Goal: Find specific page/section: Find specific page/section

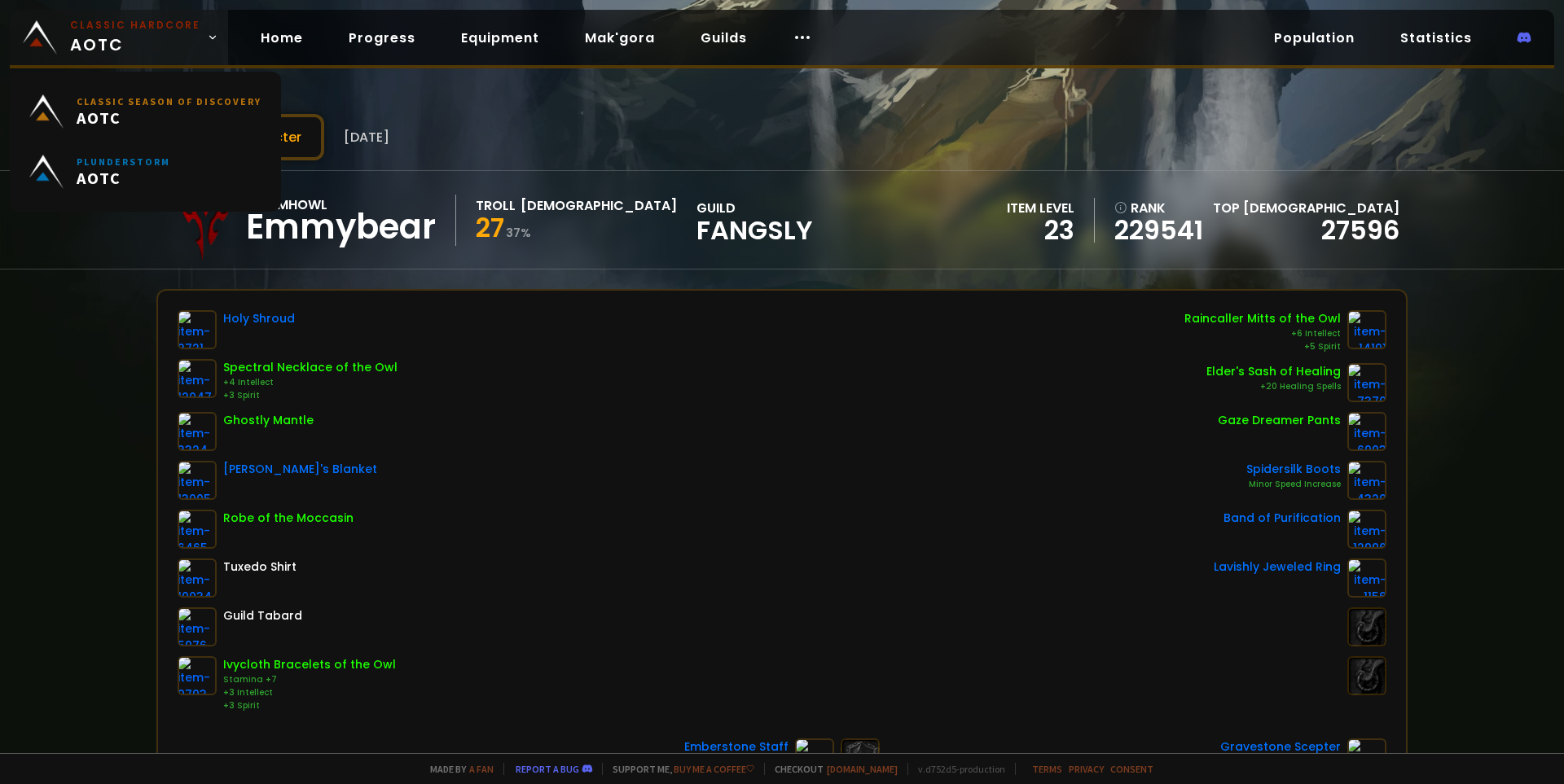
click at [97, 42] on span "Classic Hardcore AOTC" at bounding box center [134, 37] width 130 height 39
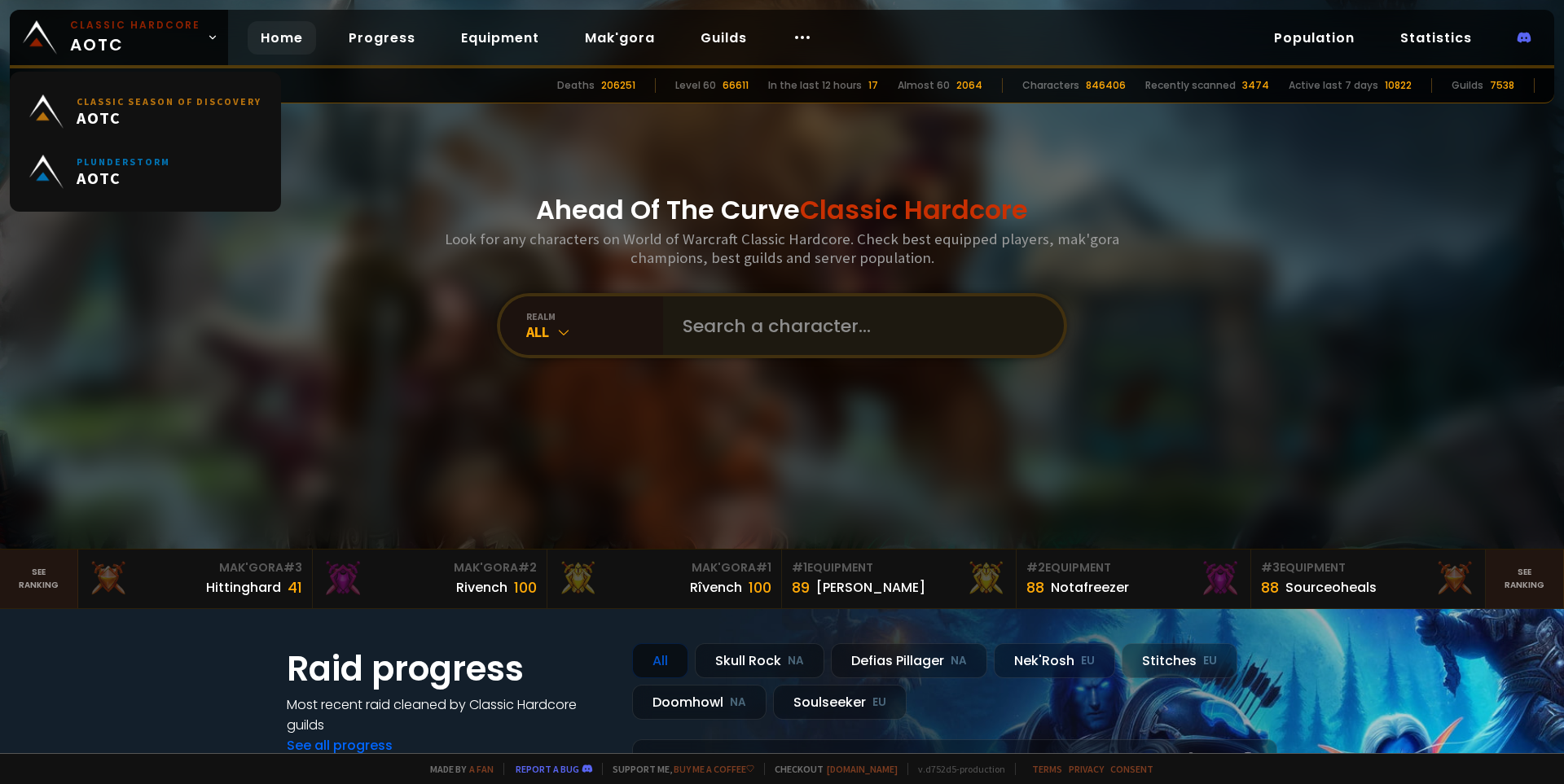
click at [757, 285] on div "Ahead Of The Curve Classic Hardcore Look for any characters on World of Warcraf…" at bounding box center [782, 274] width 981 height 549
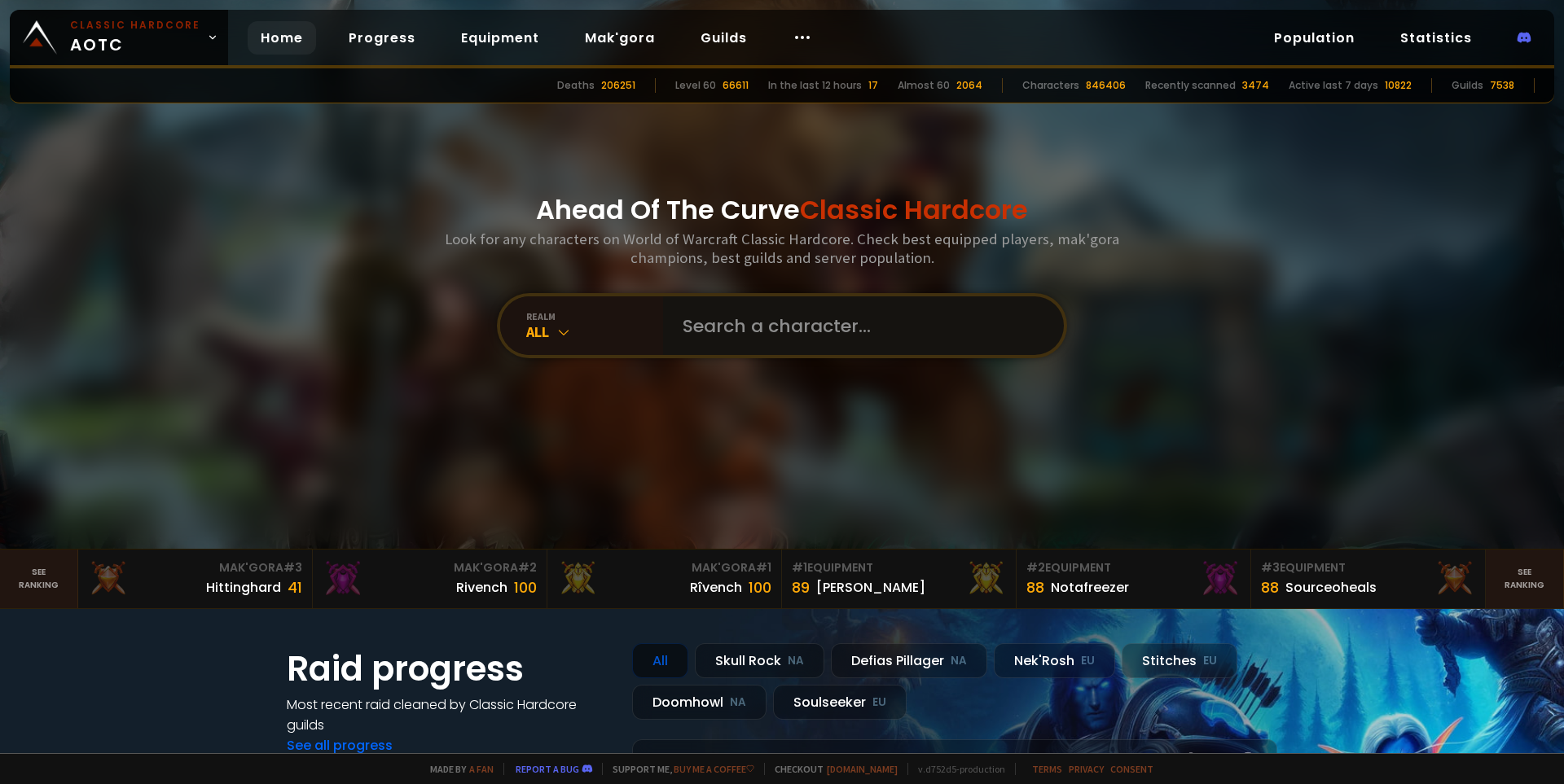
click at [768, 307] on input "text" at bounding box center [858, 325] width 371 height 59
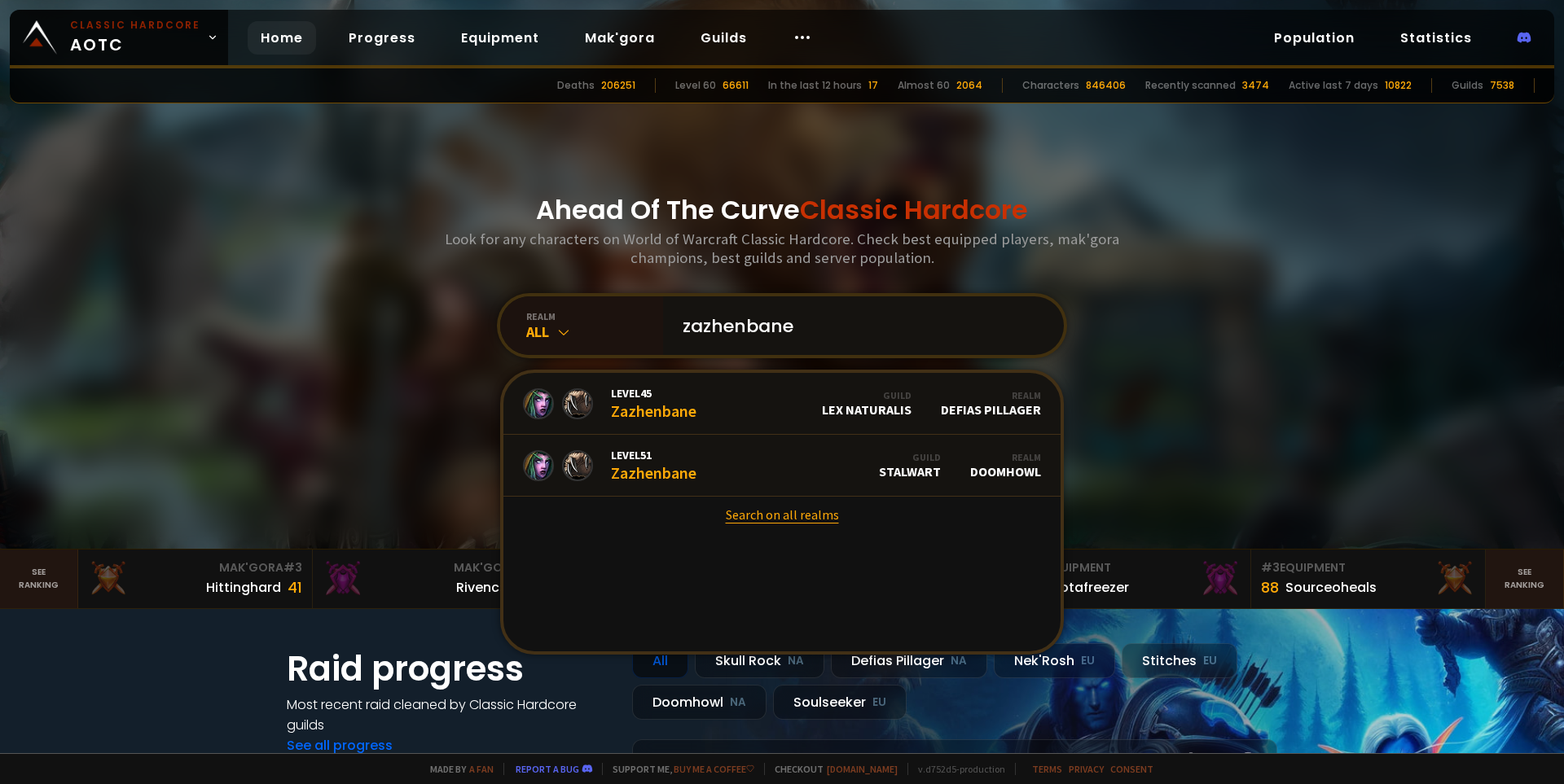
type input "zazhenbane"
click at [762, 518] on link "Search on all realms" at bounding box center [782, 515] width 557 height 36
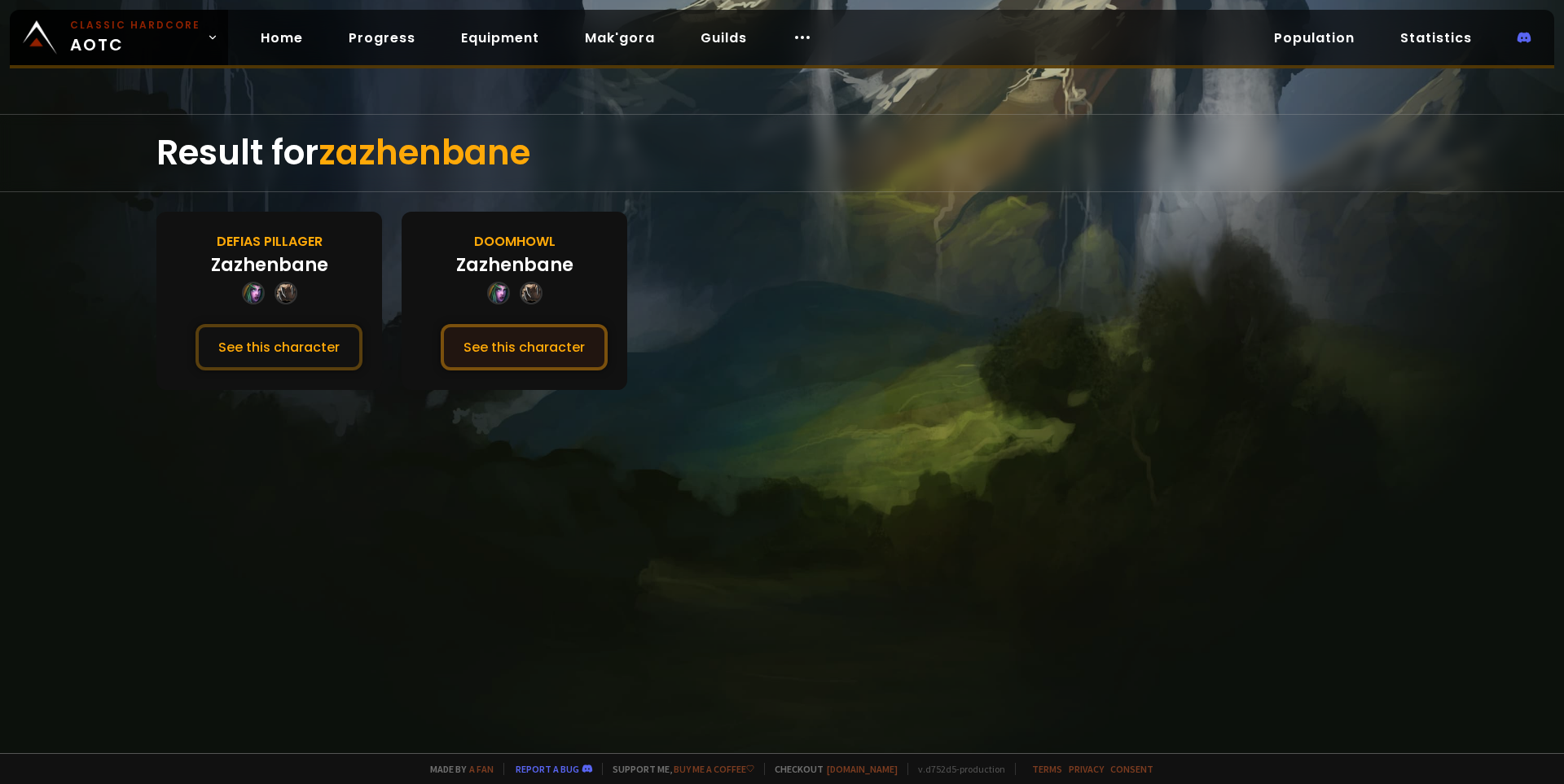
click at [516, 352] on button "See this character" at bounding box center [524, 347] width 167 height 47
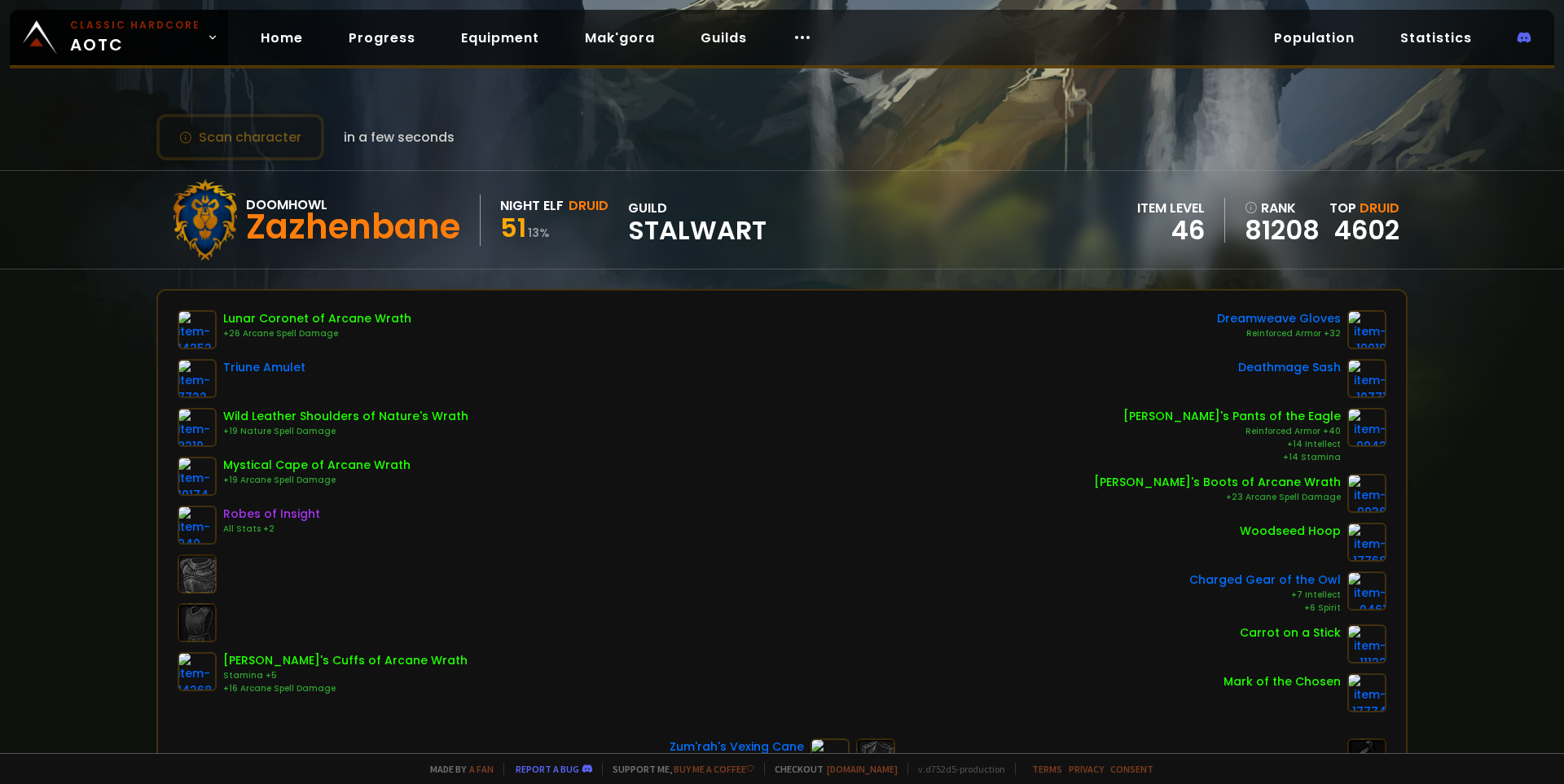
scroll to position [163, 0]
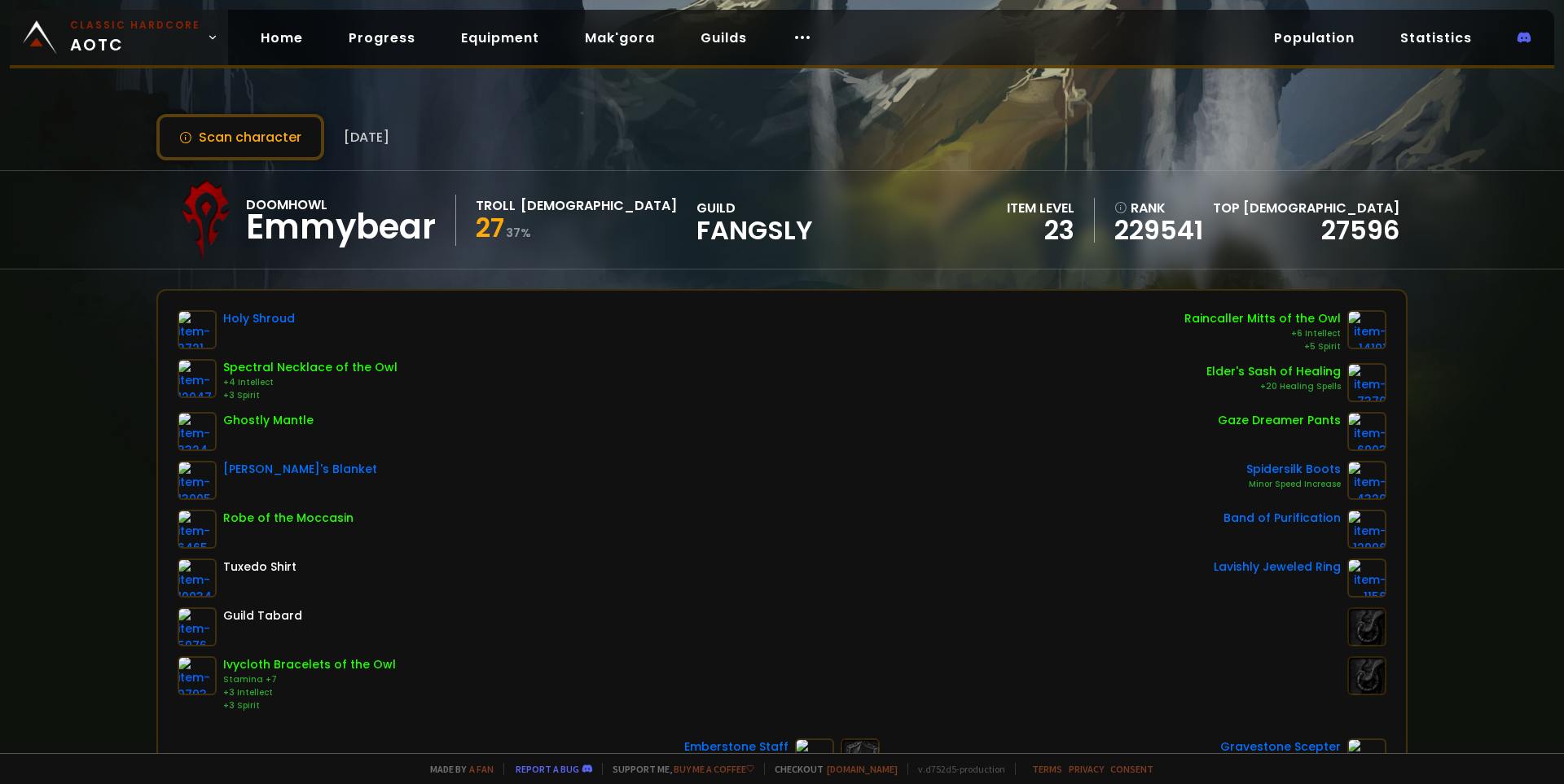
click at [114, 25] on small "Classic Hardcore" at bounding box center [134, 25] width 130 height 14
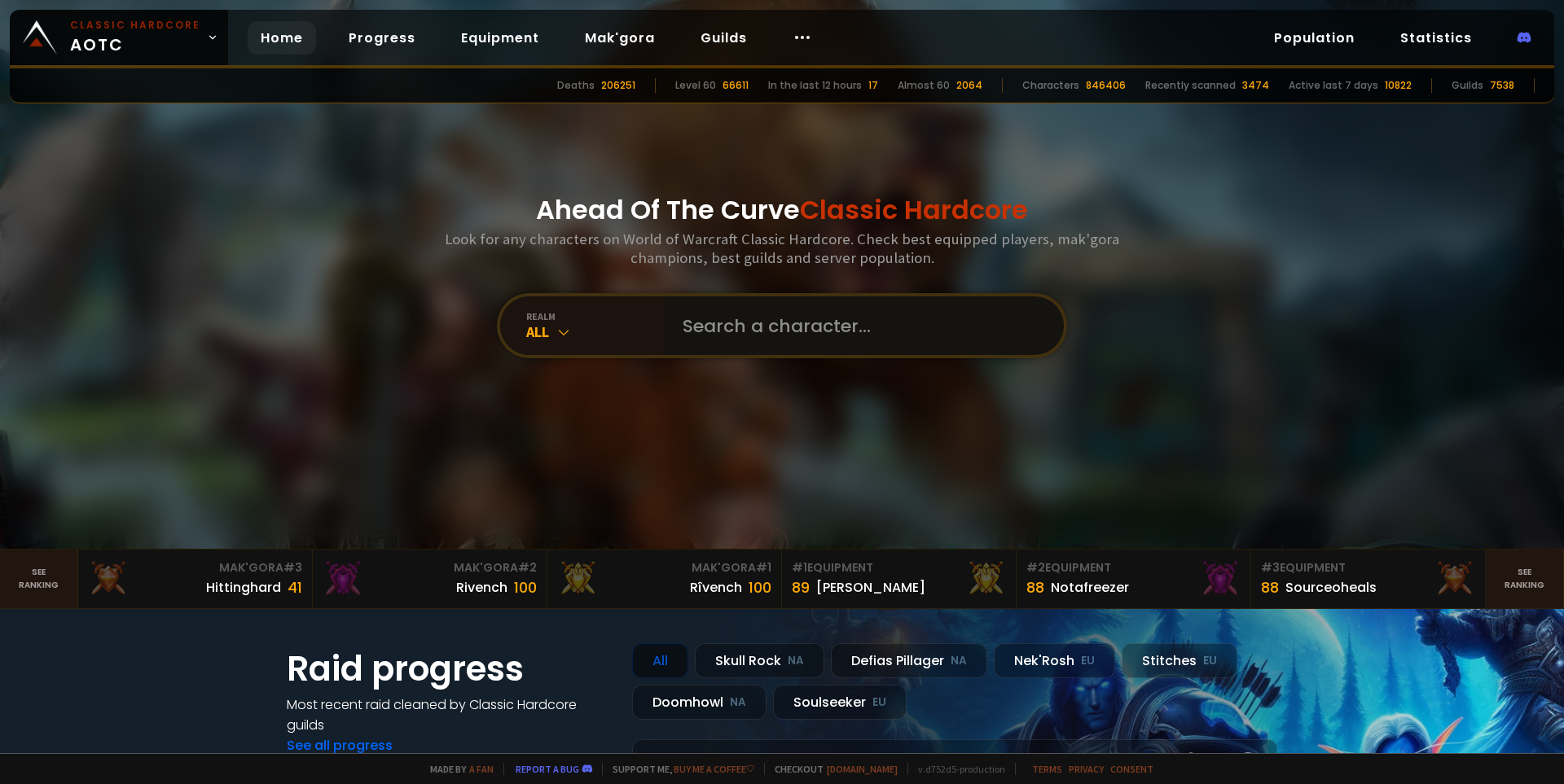
click at [822, 329] on input "text" at bounding box center [858, 325] width 371 height 59
paste input "Rõsietîara"
type input "Rõsietîara"
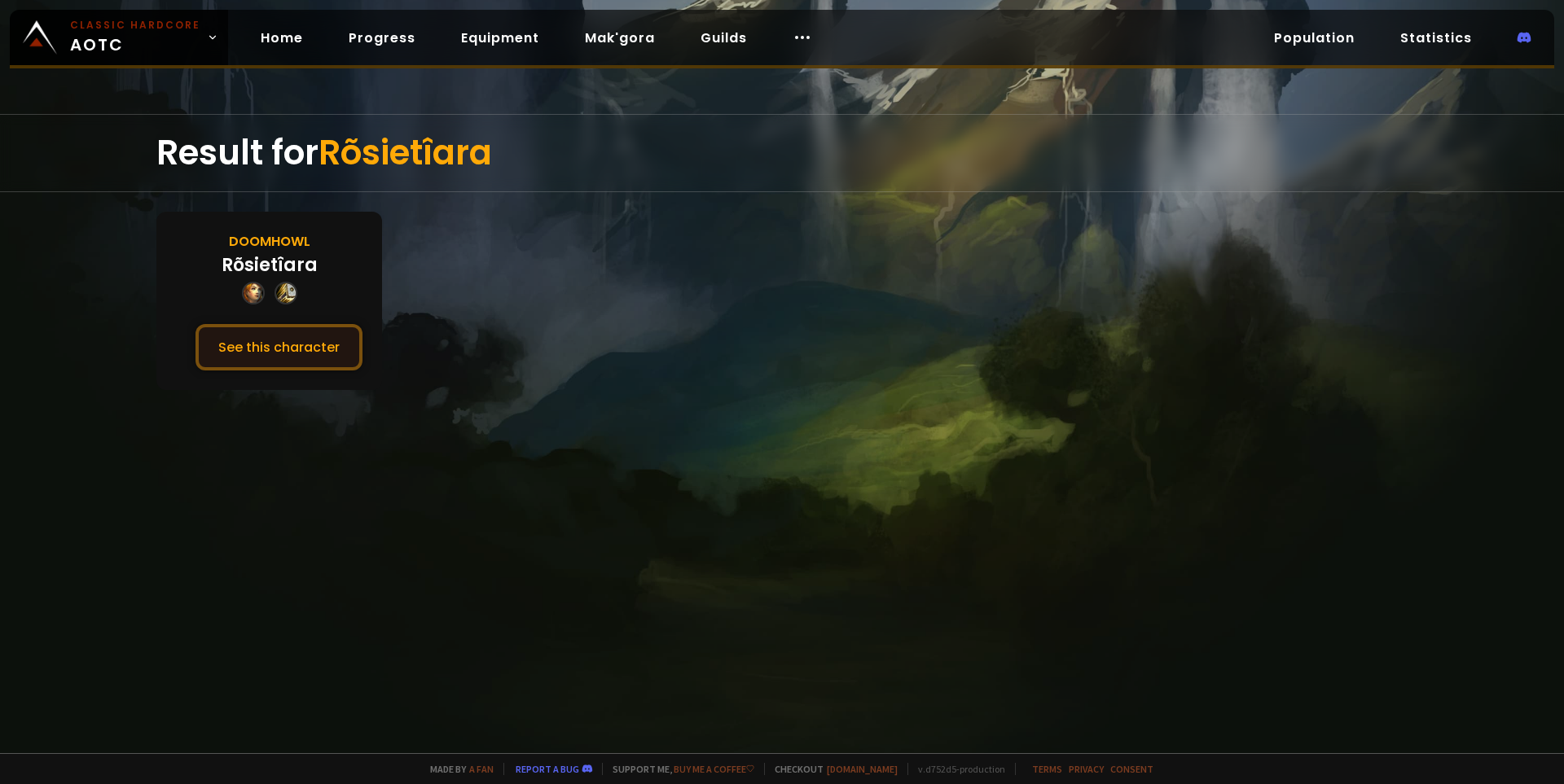
click at [290, 358] on button "See this character" at bounding box center [279, 347] width 167 height 47
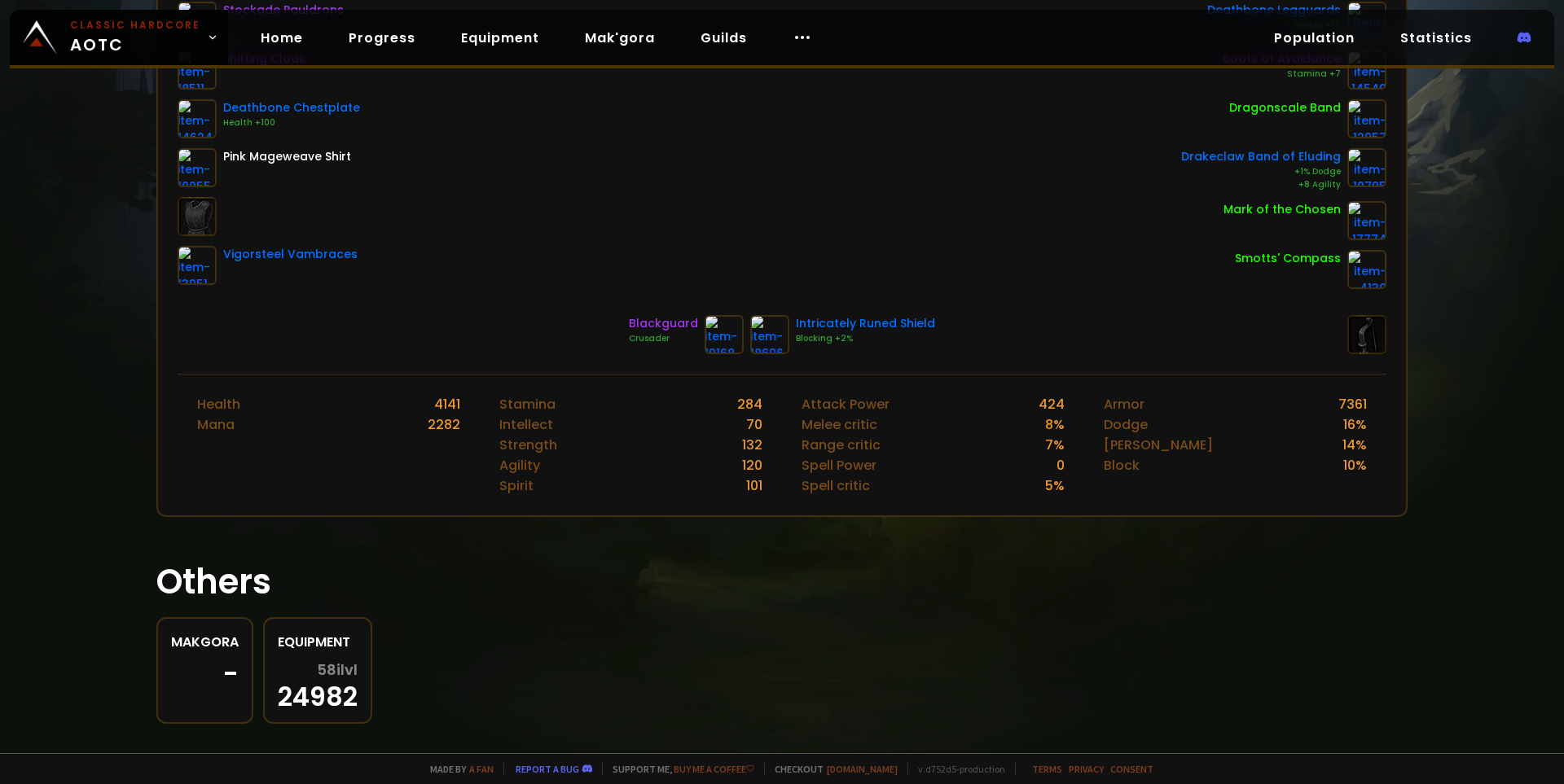
scroll to position [325, 0]
